Goal: Complete application form

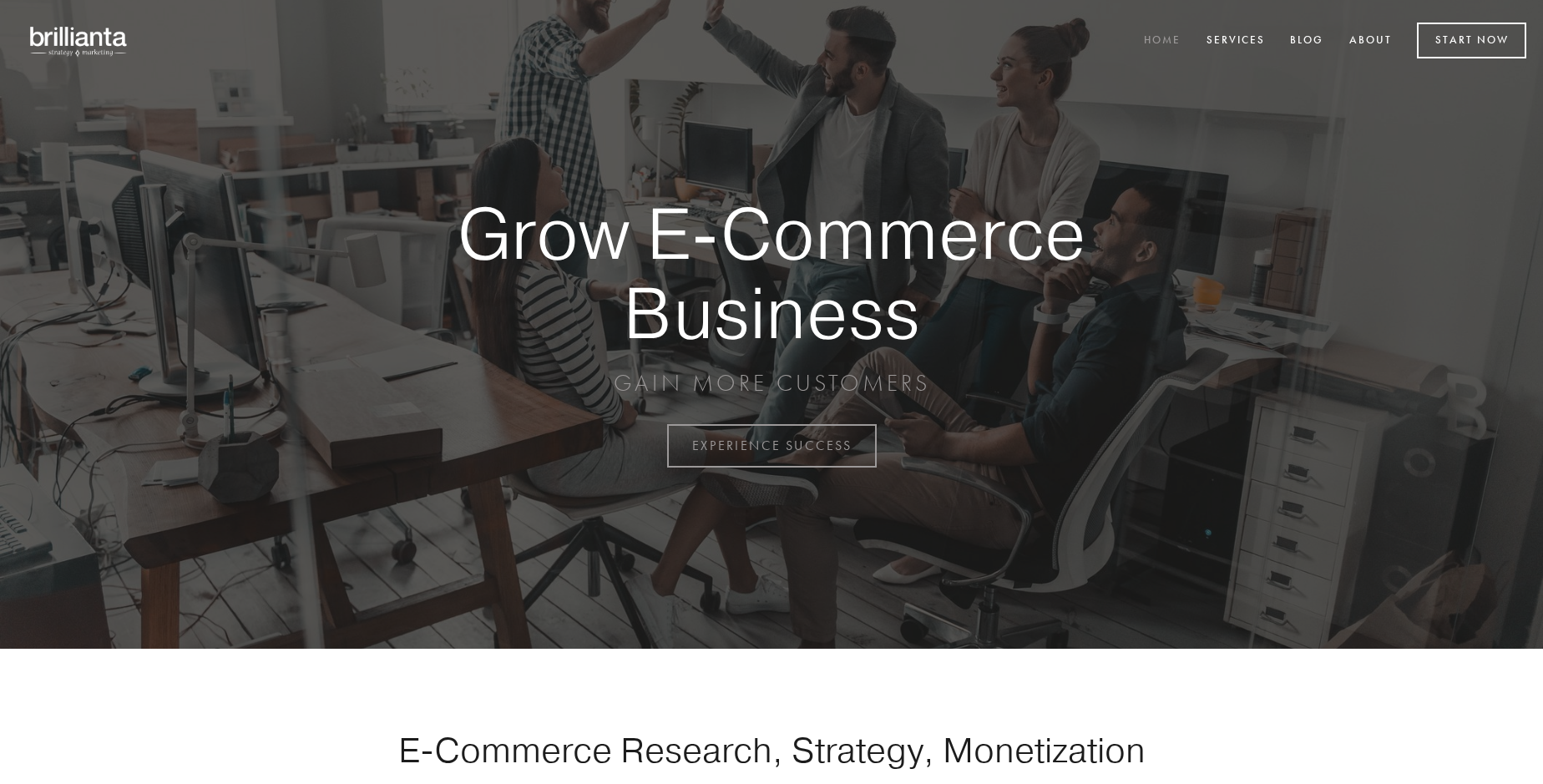
scroll to position [4374, 0]
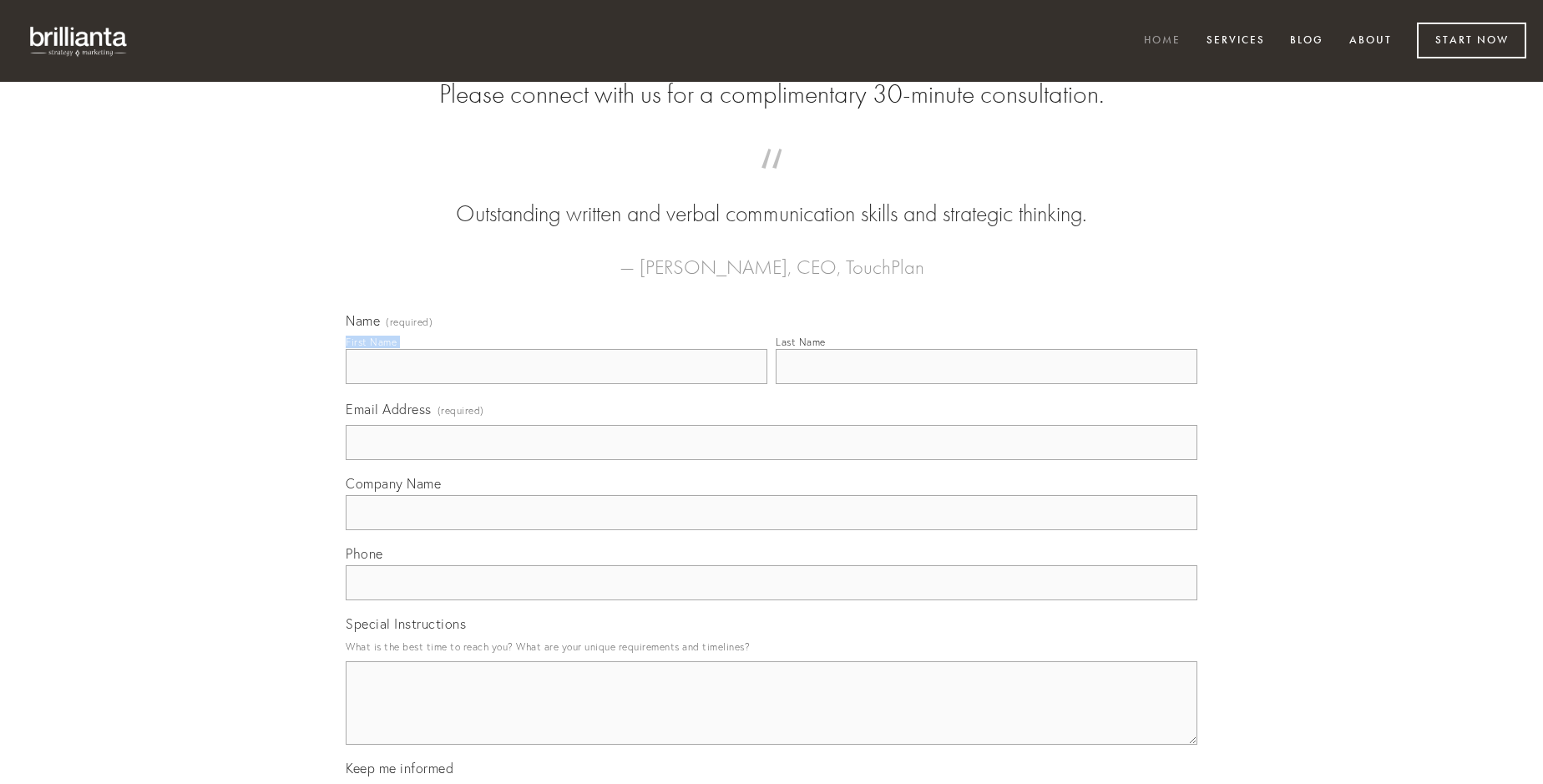
type input "[PERSON_NAME]"
click at [985, 384] on input "Last Name" at bounding box center [985, 366] width 421 height 35
type input "[PERSON_NAME]"
click at [772, 460] on input "Email Address (required)" at bounding box center [771, 443] width 851 height 35
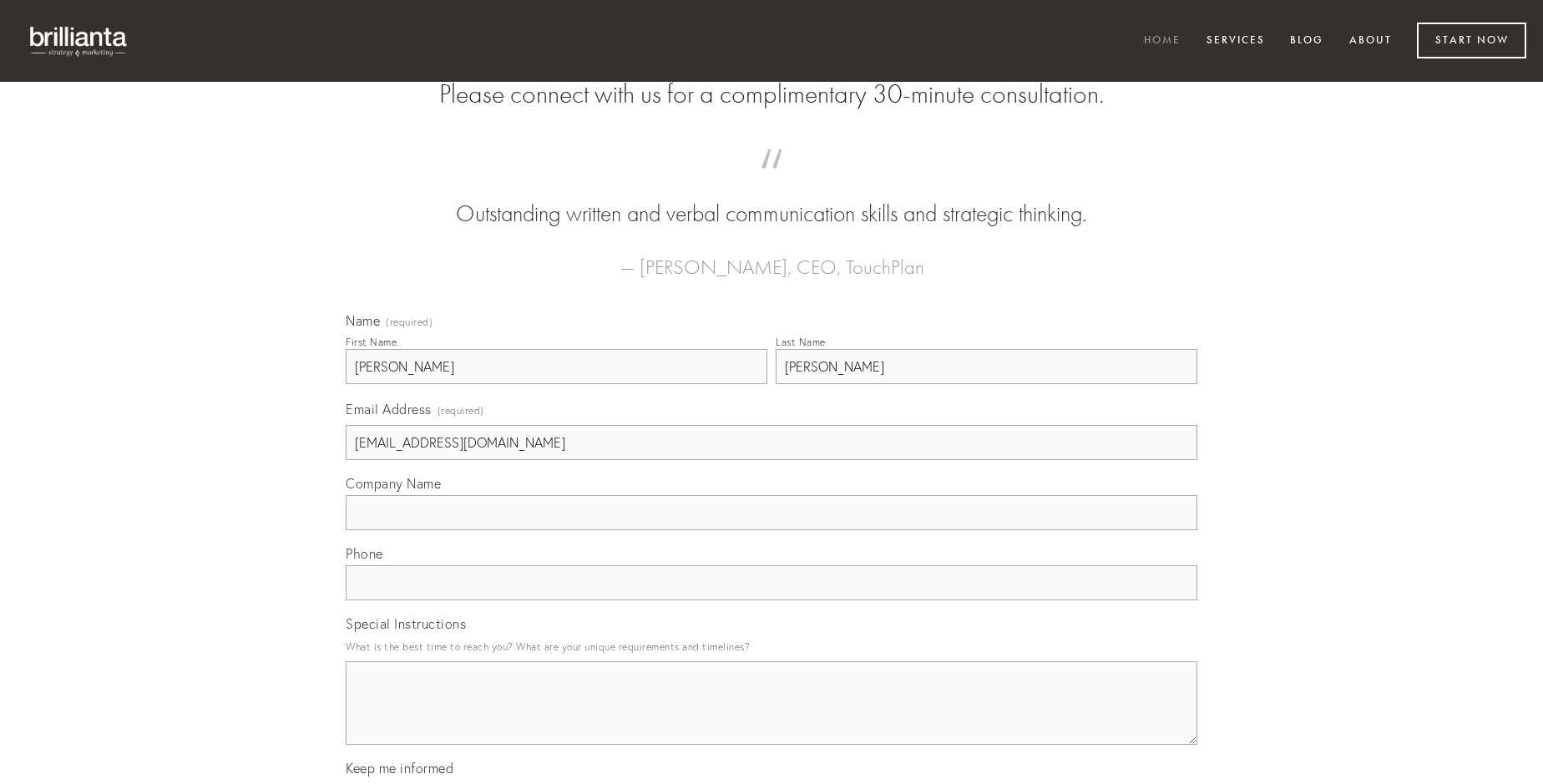
type input "[EMAIL_ADDRESS][DOMAIN_NAME]"
click at [772, 530] on input "Company Name" at bounding box center [771, 512] width 851 height 35
type input "convoco"
click at [772, 600] on input "text" at bounding box center [771, 583] width 851 height 35
click at [772, 717] on textarea "Special Instructions" at bounding box center [771, 703] width 851 height 83
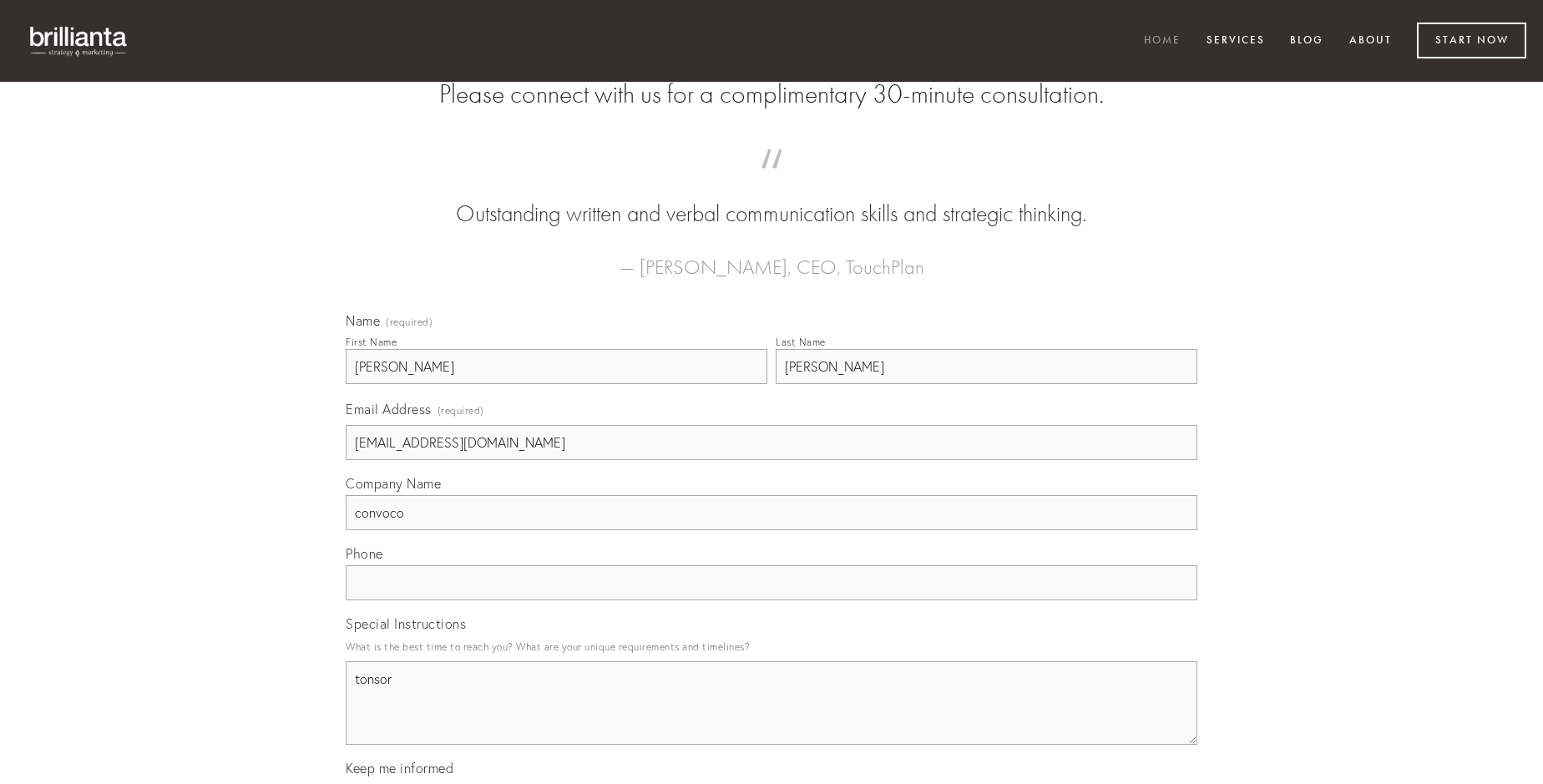
type textarea "tonsor"
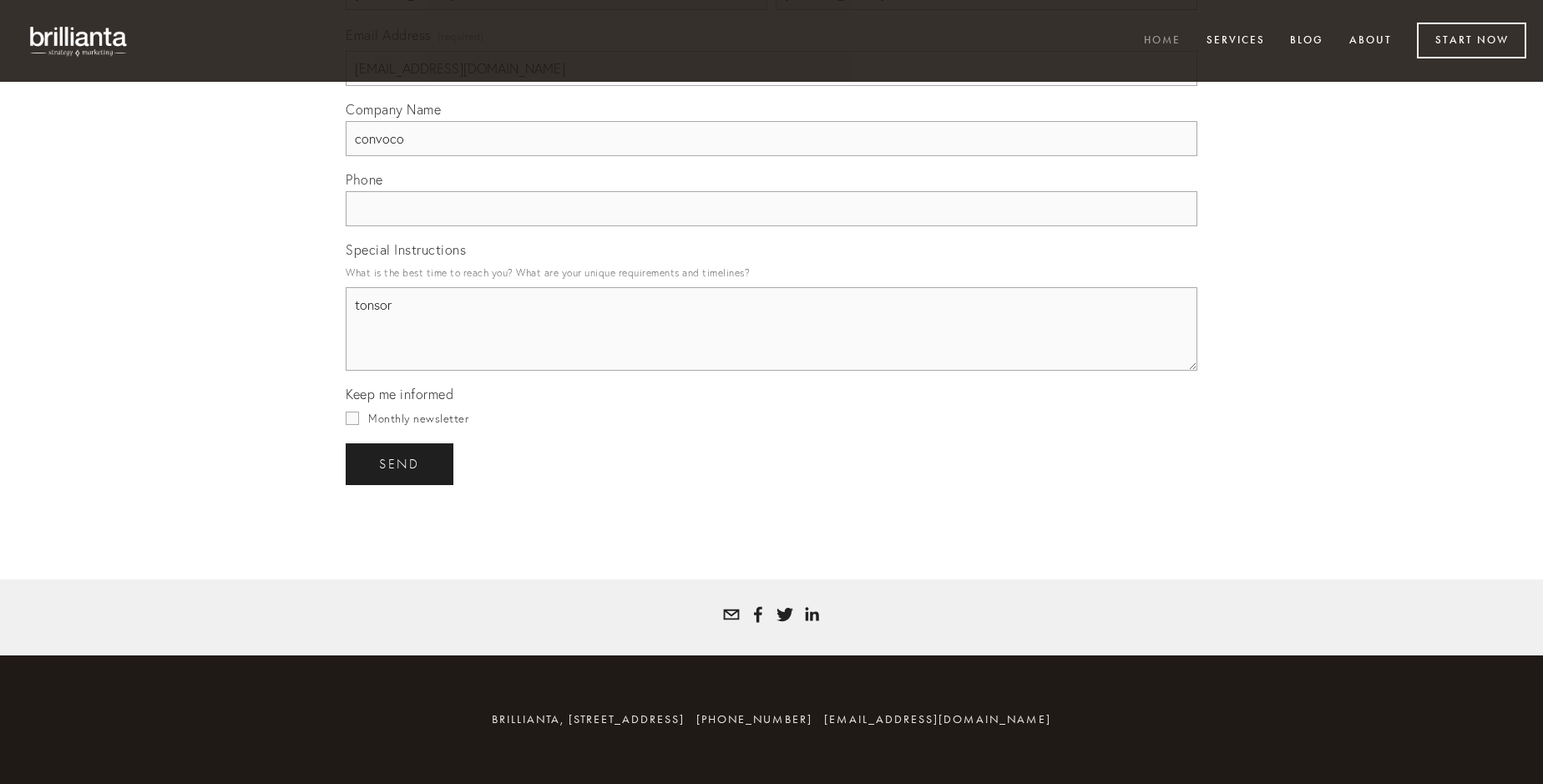
click at [400, 463] on span "send" at bounding box center [399, 463] width 41 height 15
